Goal: Task Accomplishment & Management: Manage account settings

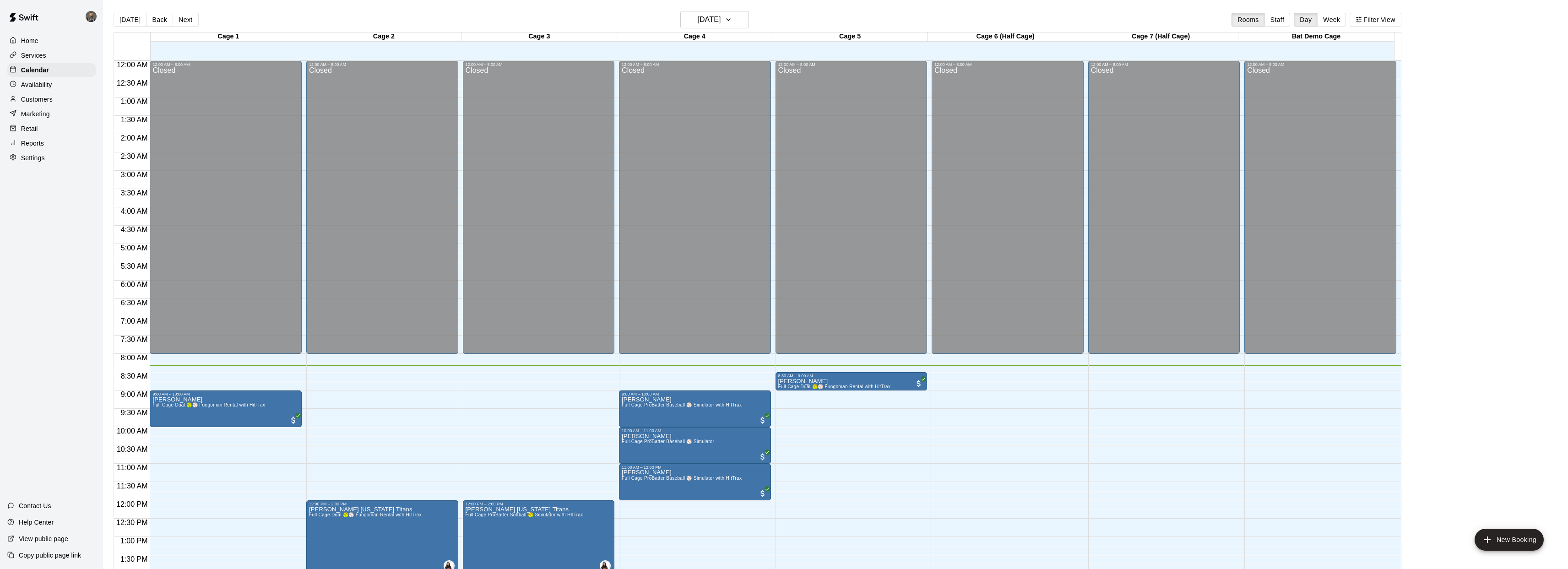
scroll to position [247, 0]
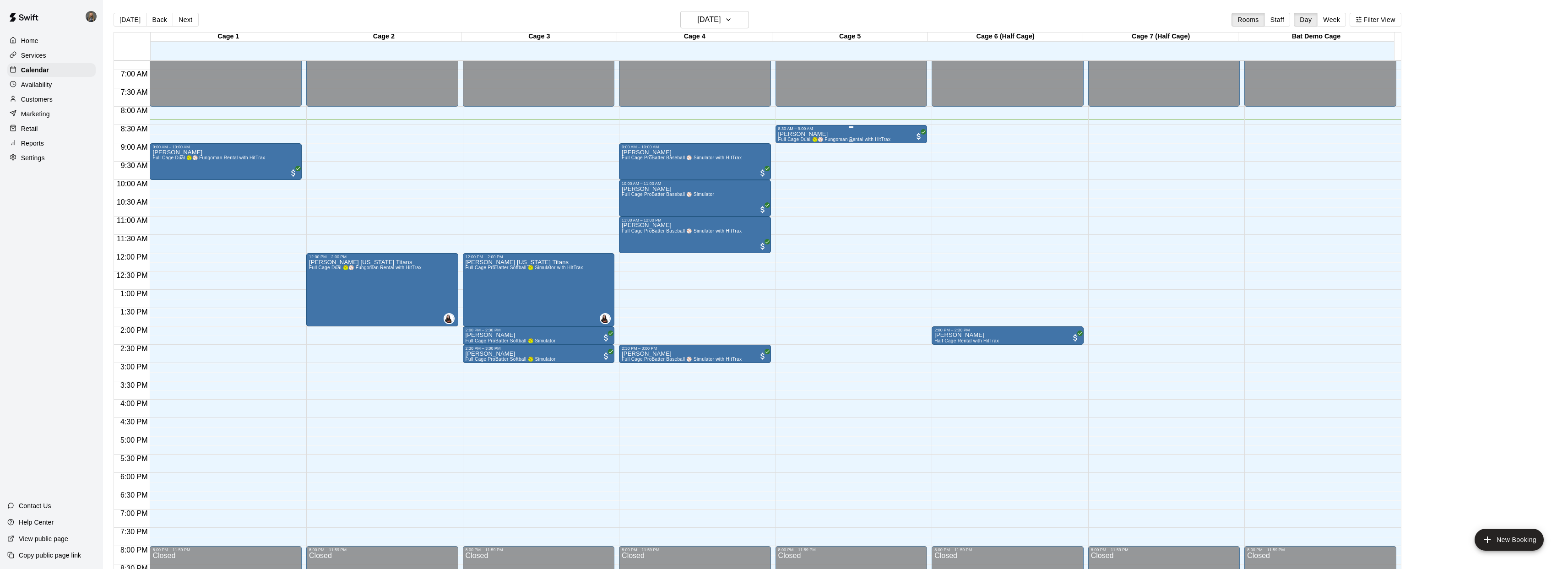
click at [871, 134] on div "[PERSON_NAME] Full Cage Dual 🥎⚾ Fungoman Rental with HitTrax" at bounding box center [835, 415] width 113 height 569
click at [784, 162] on img "edit" at bounding box center [787, 162] width 11 height 11
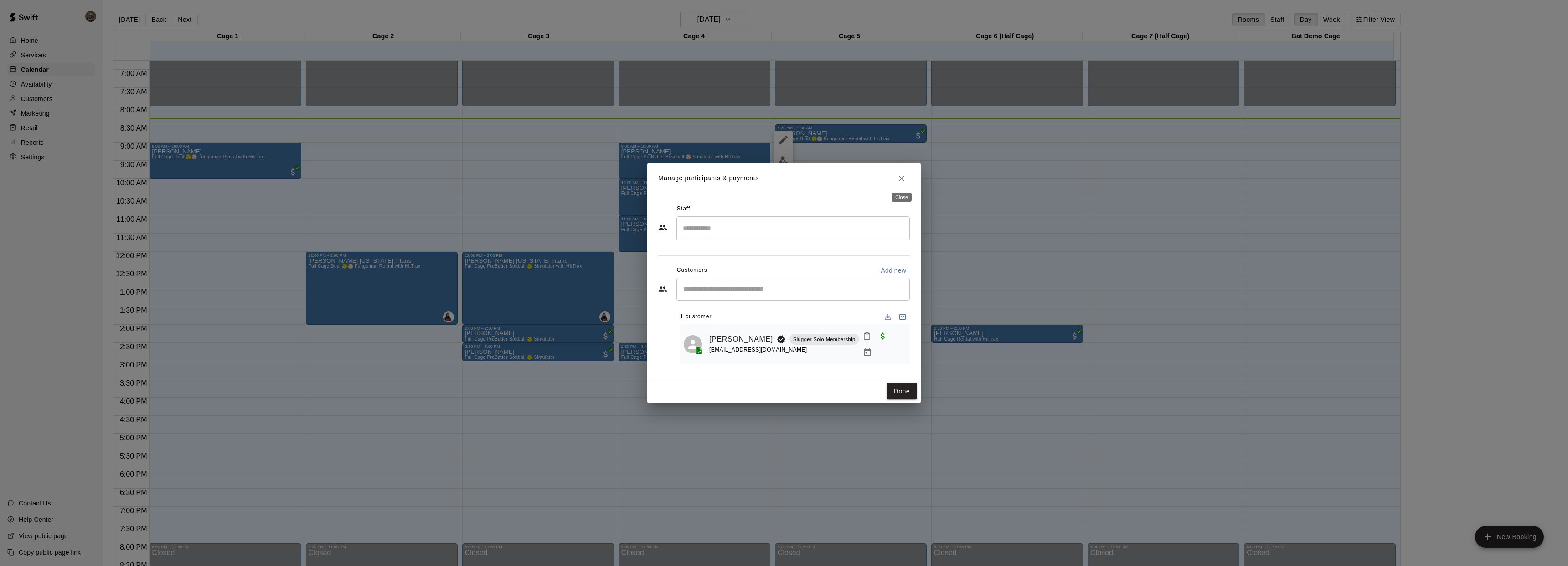
click at [903, 177] on icon "Close" at bounding box center [901, 179] width 9 height 9
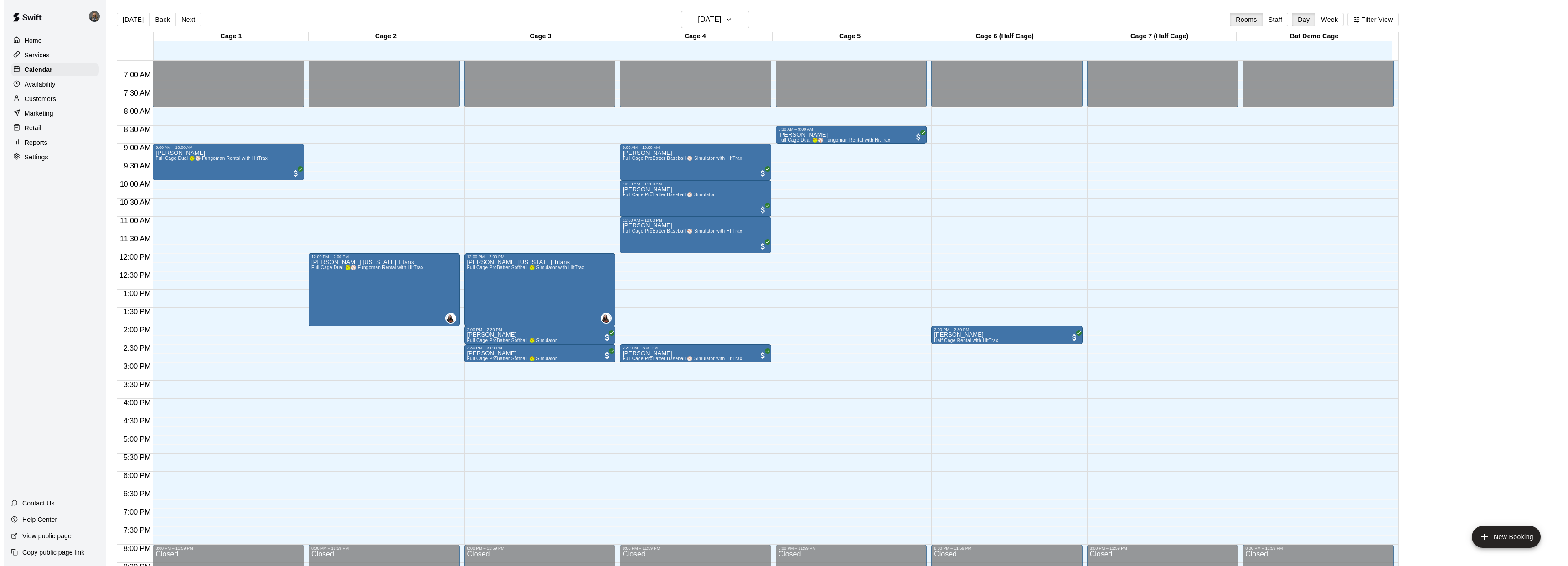
scroll to position [244, 0]
click at [880, 135] on div "[PERSON_NAME] Full Cage Dual 🥎⚾ Fungoman Rental with HitTrax" at bounding box center [831, 415] width 112 height 566
click at [783, 143] on icon "edit" at bounding box center [783, 141] width 8 height 8
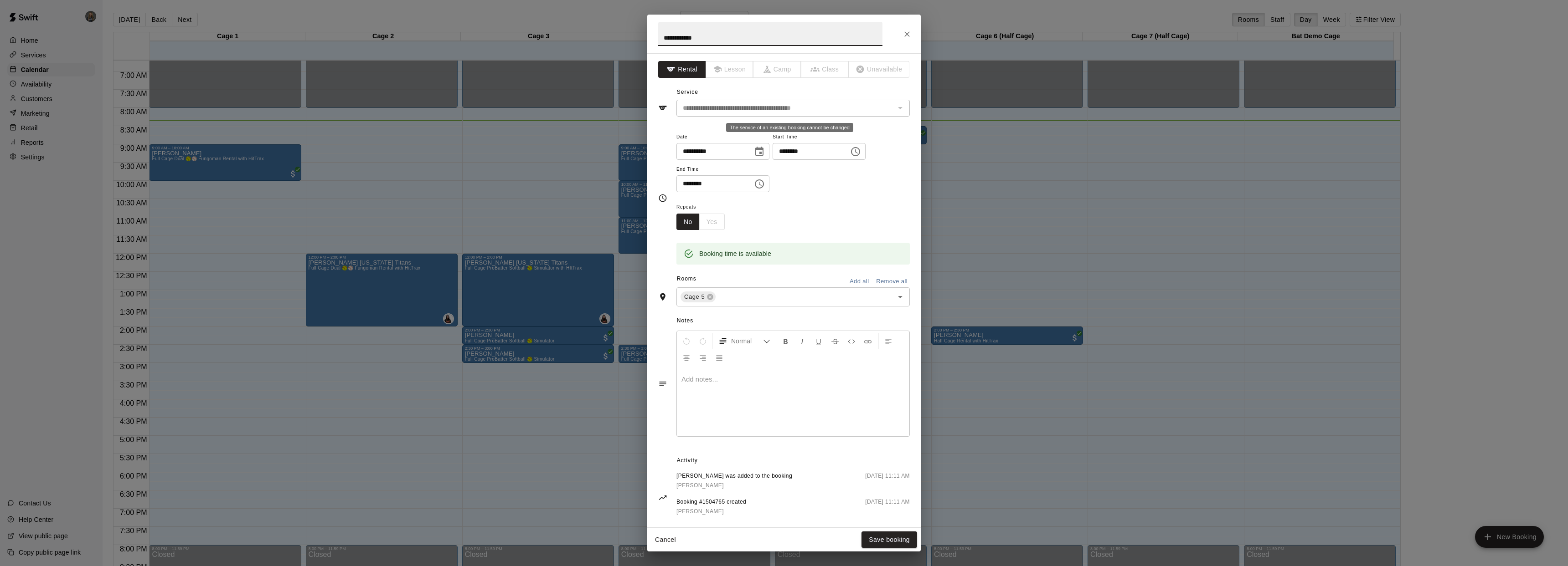
click at [894, 111] on div "The service of an existing booking cannot be changed" at bounding box center [900, 108] width 12 height 13
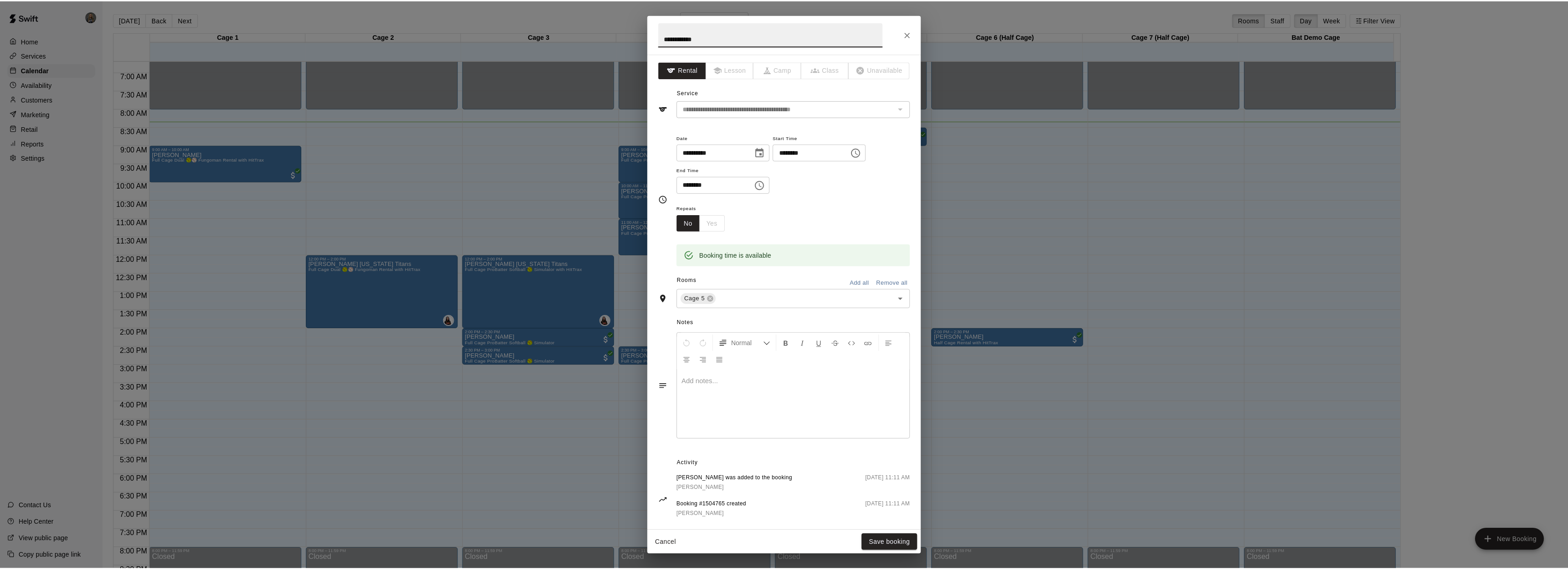
scroll to position [12, 0]
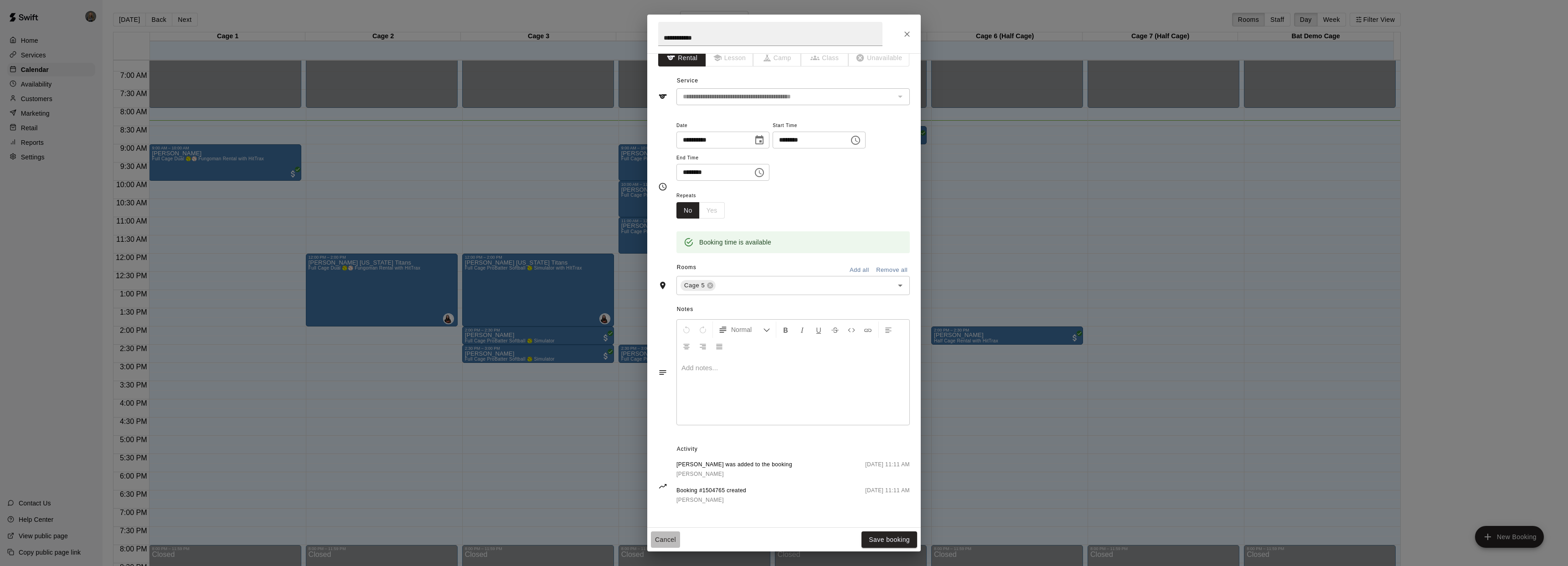
click at [674, 541] on button "Cancel" at bounding box center [665, 540] width 29 height 17
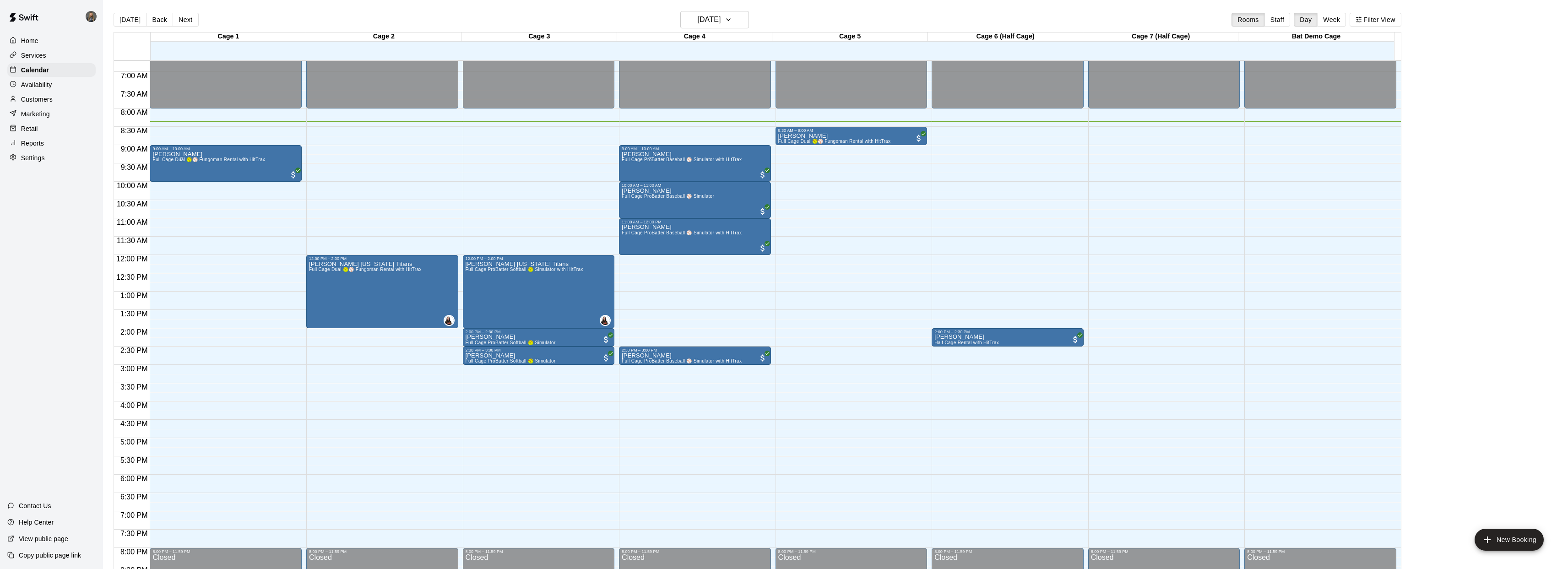
click at [25, 100] on p "Customers" at bounding box center [37, 99] width 32 height 9
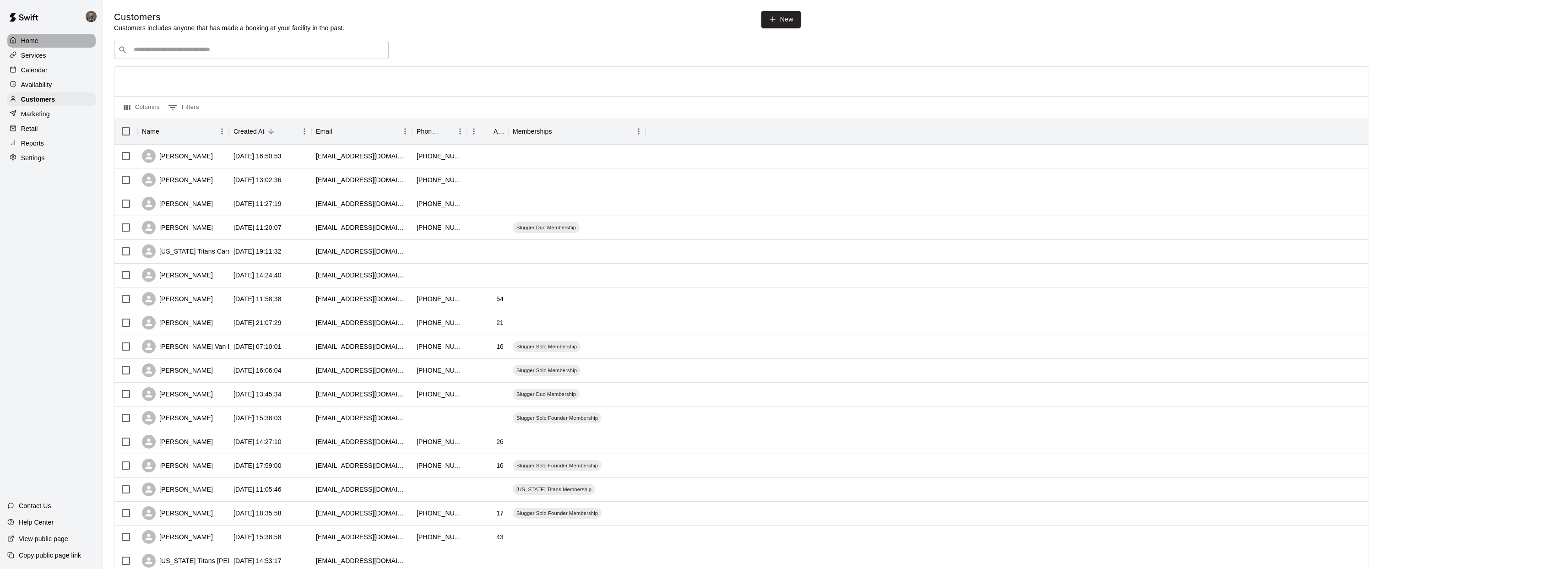
click at [38, 38] on p "Home" at bounding box center [29, 41] width 17 height 9
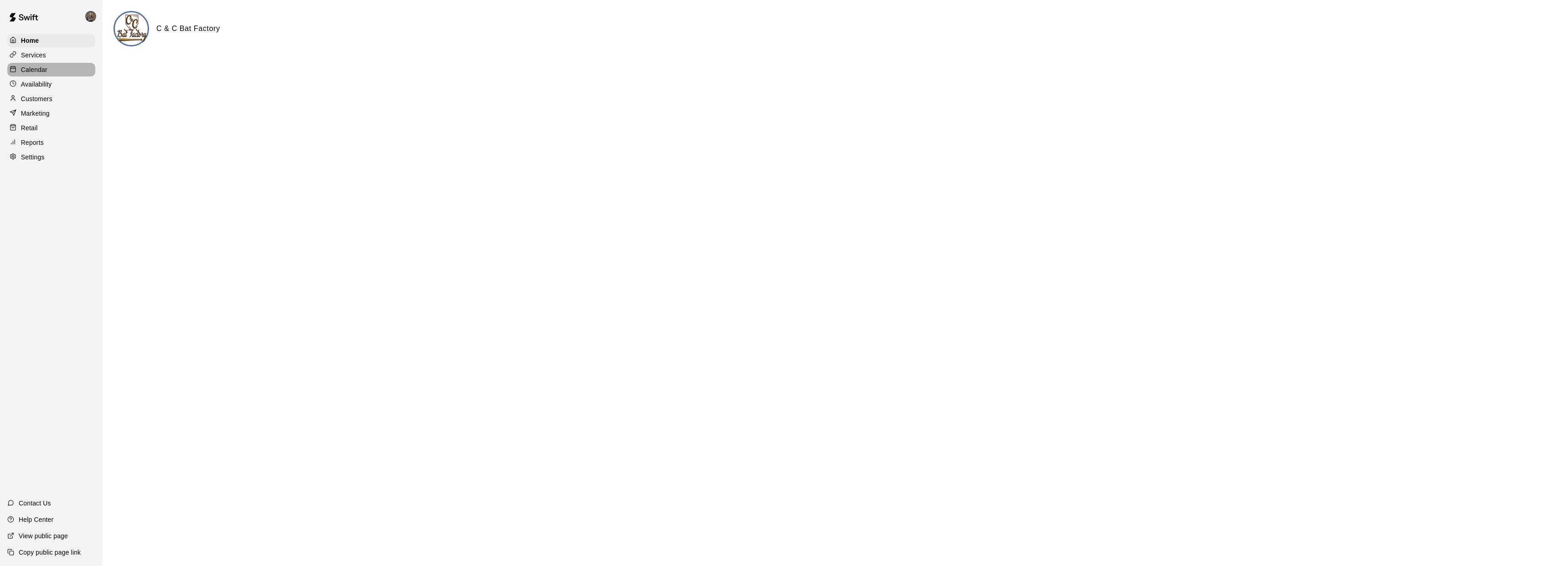
click at [55, 70] on div "Calendar" at bounding box center [52, 70] width 88 height 13
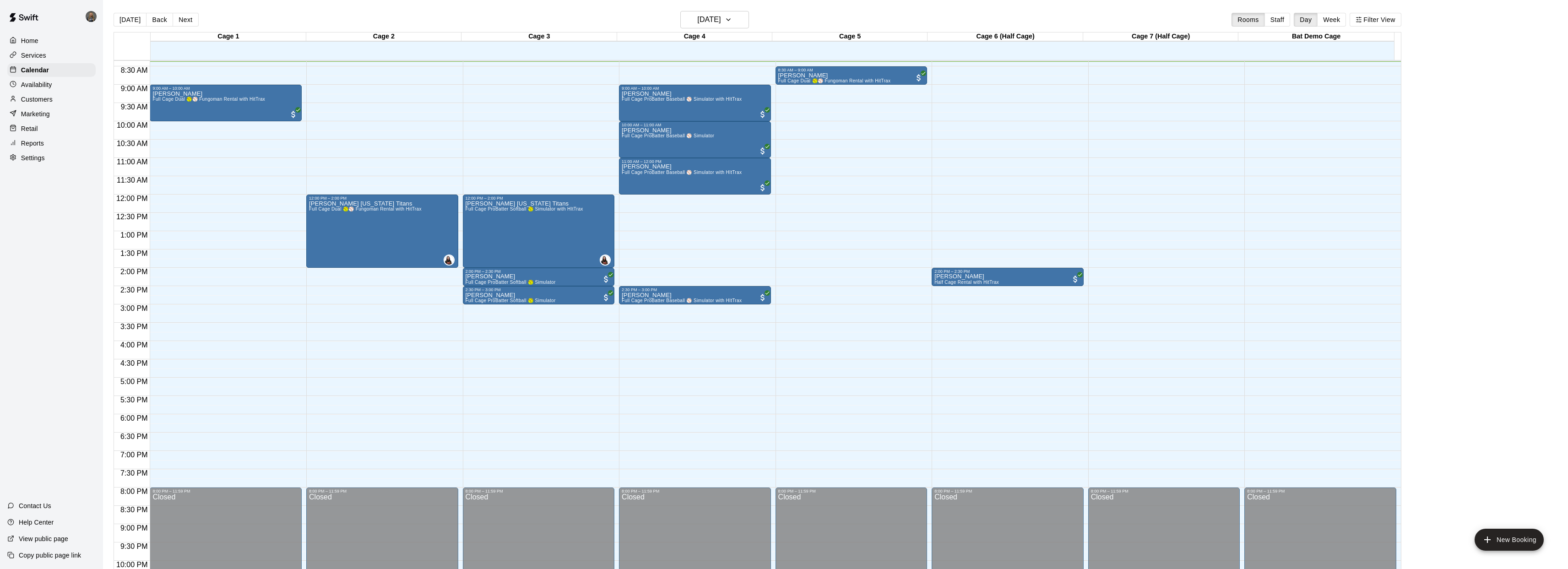
scroll to position [308, 0]
